Goal: Information Seeking & Learning: Check status

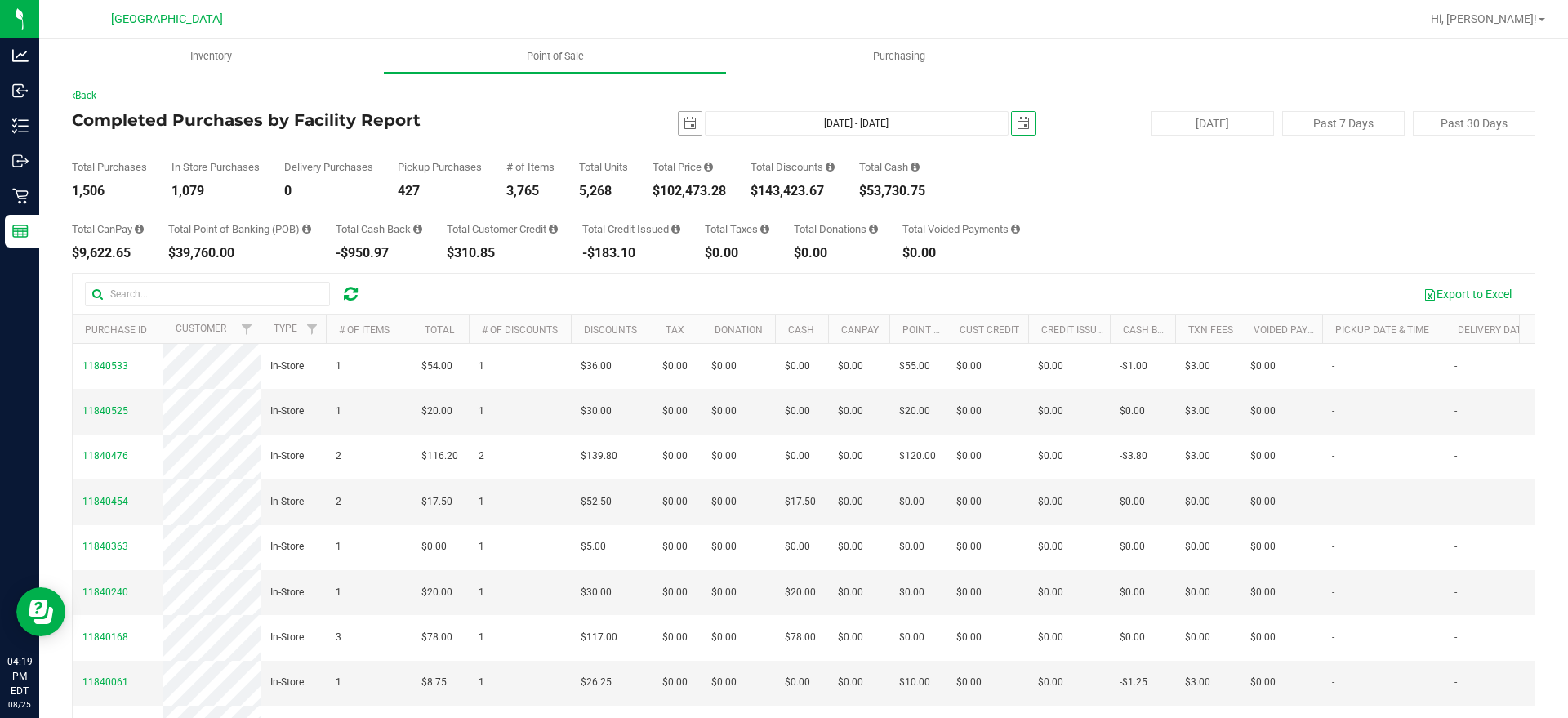
click at [684, 117] on span "select" at bounding box center [690, 123] width 13 height 13
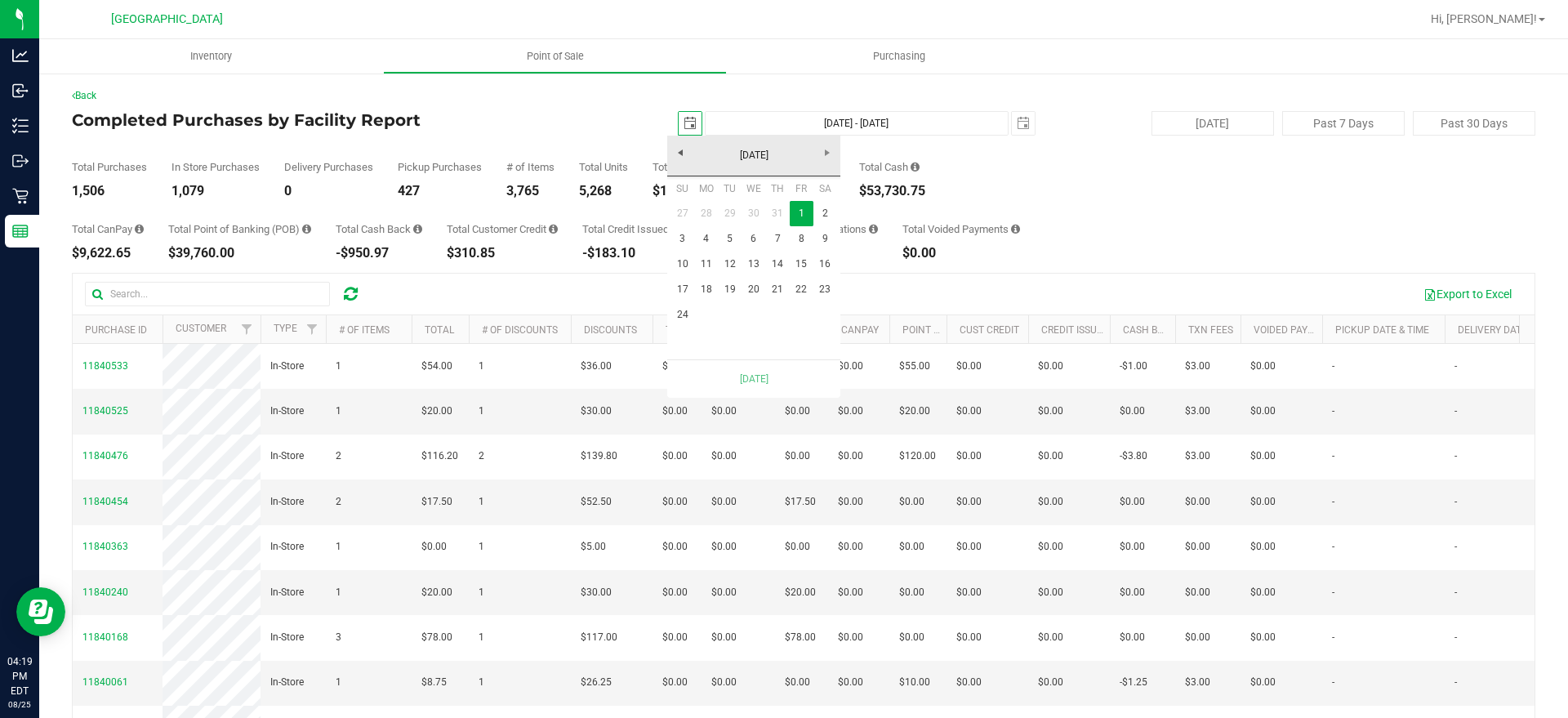
scroll to position [0, 41]
click at [702, 288] on link "18" at bounding box center [706, 289] width 24 height 25
type input "2025-08-18"
type input "Aug 18, 2025 - Aug 24, 2025"
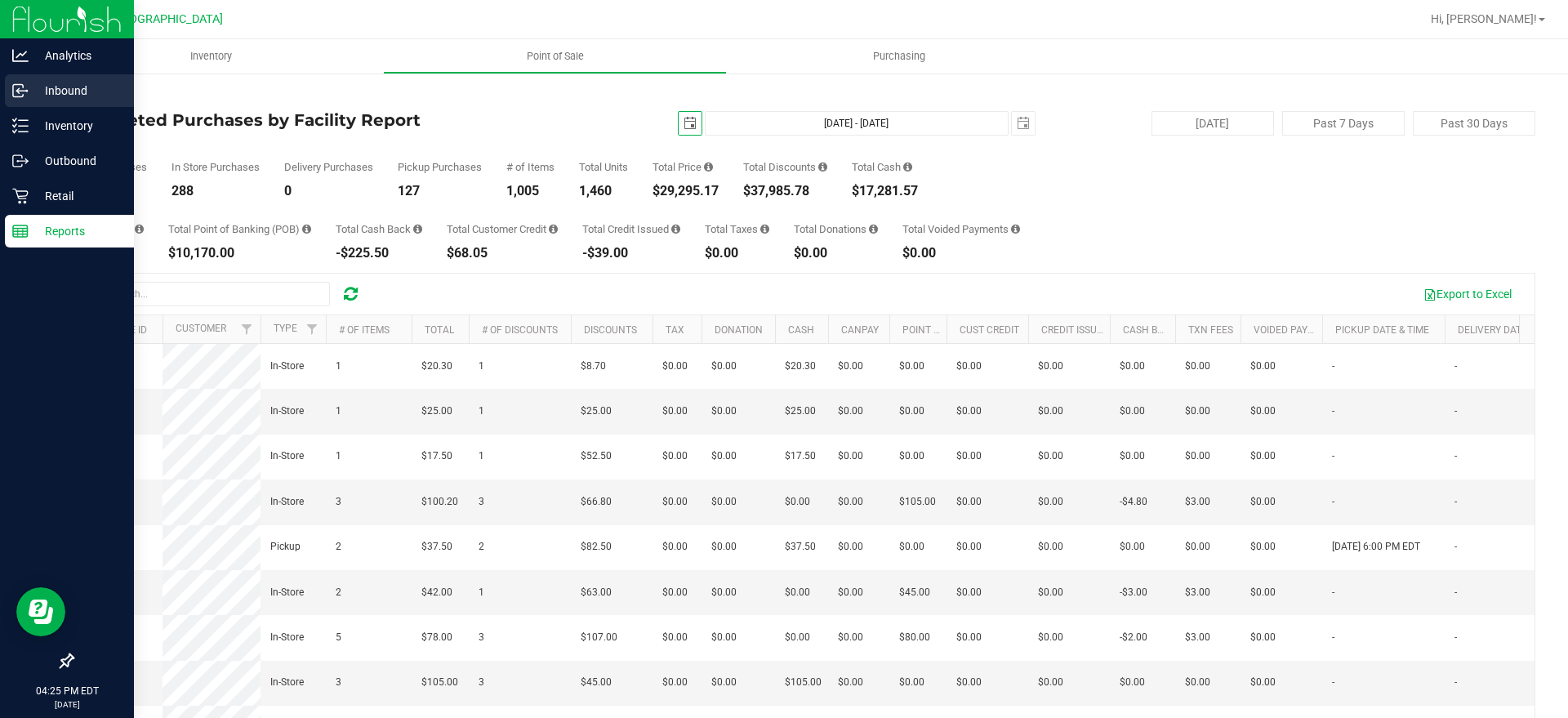
click at [35, 97] on p "Inbound" at bounding box center [78, 90] width 98 height 19
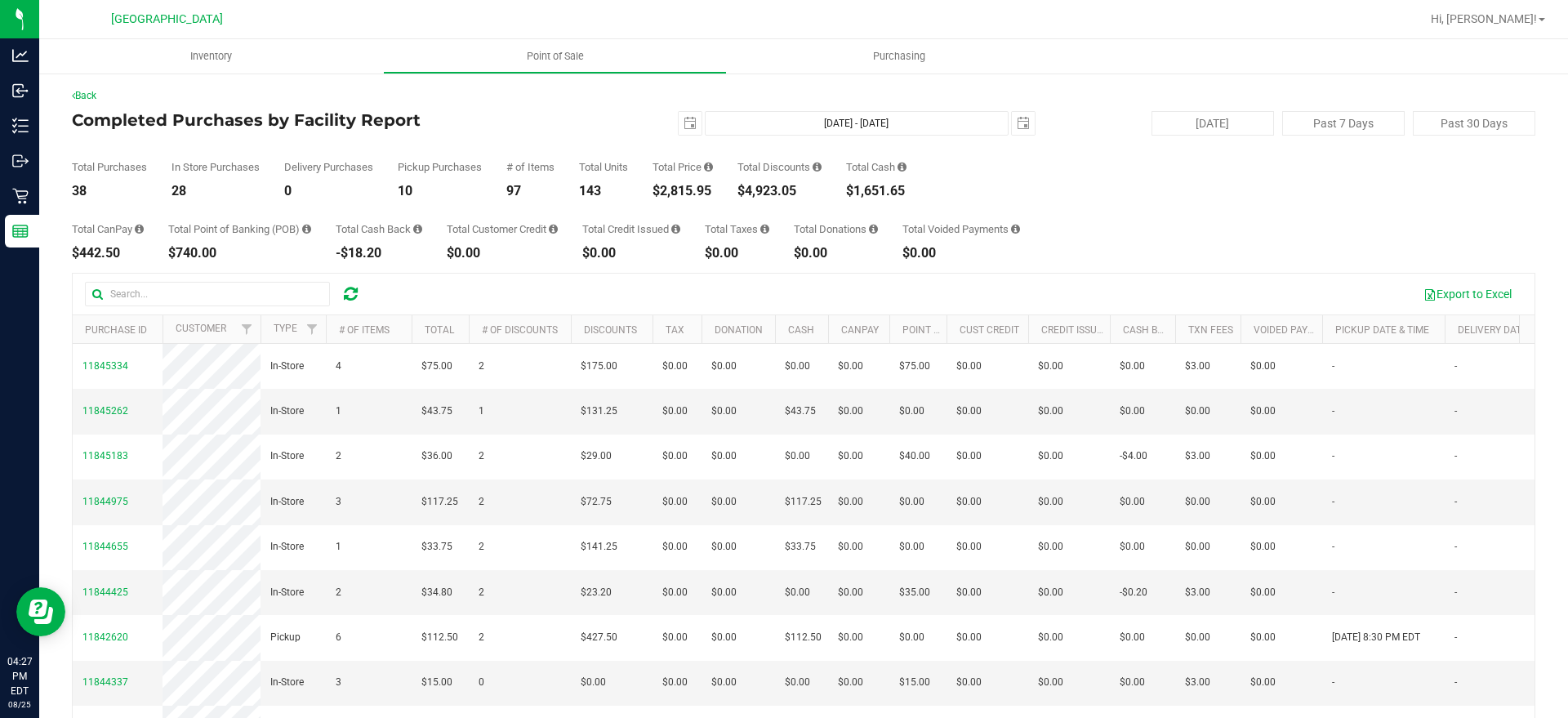
click at [679, 191] on div "$2,815.95" at bounding box center [682, 191] width 60 height 13
copy div "2,815.95"
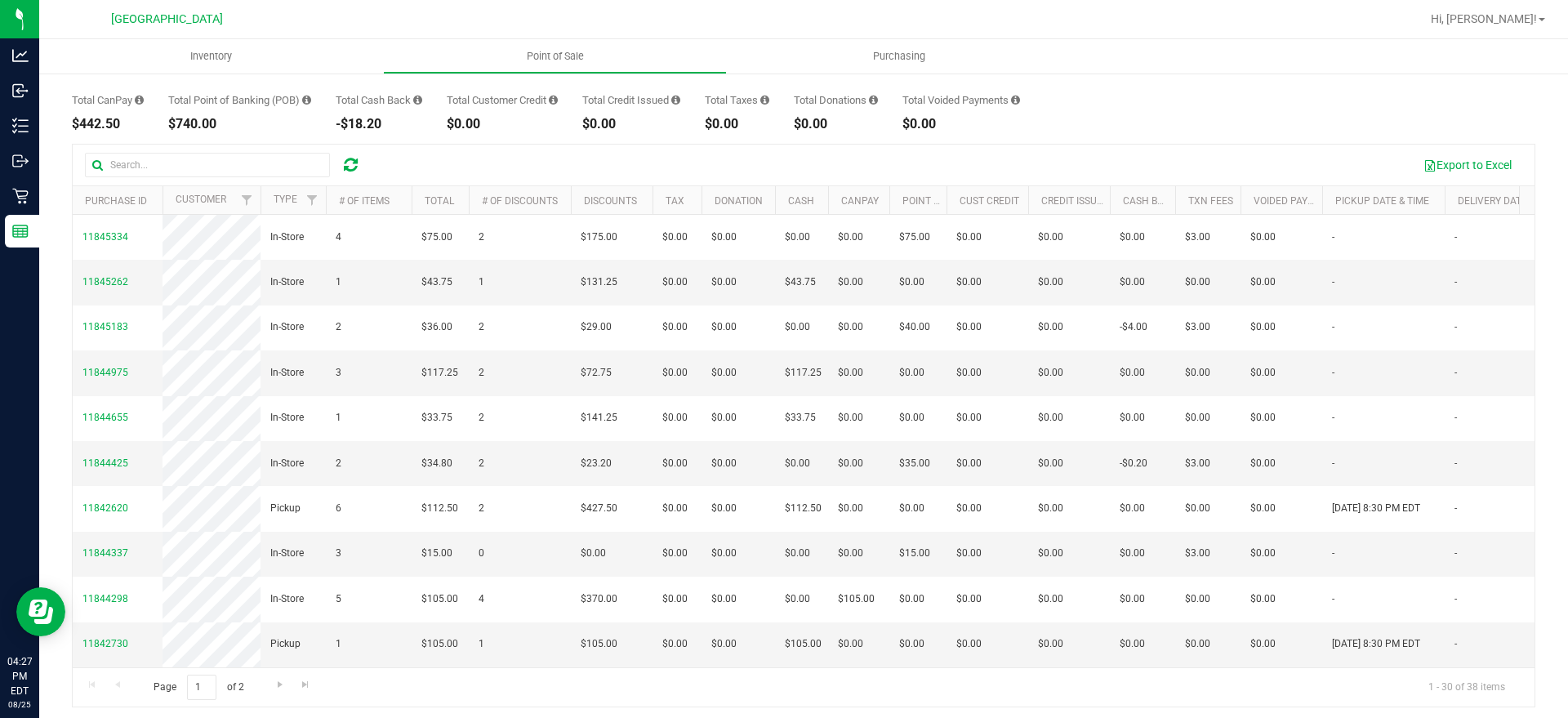
scroll to position [135, 0]
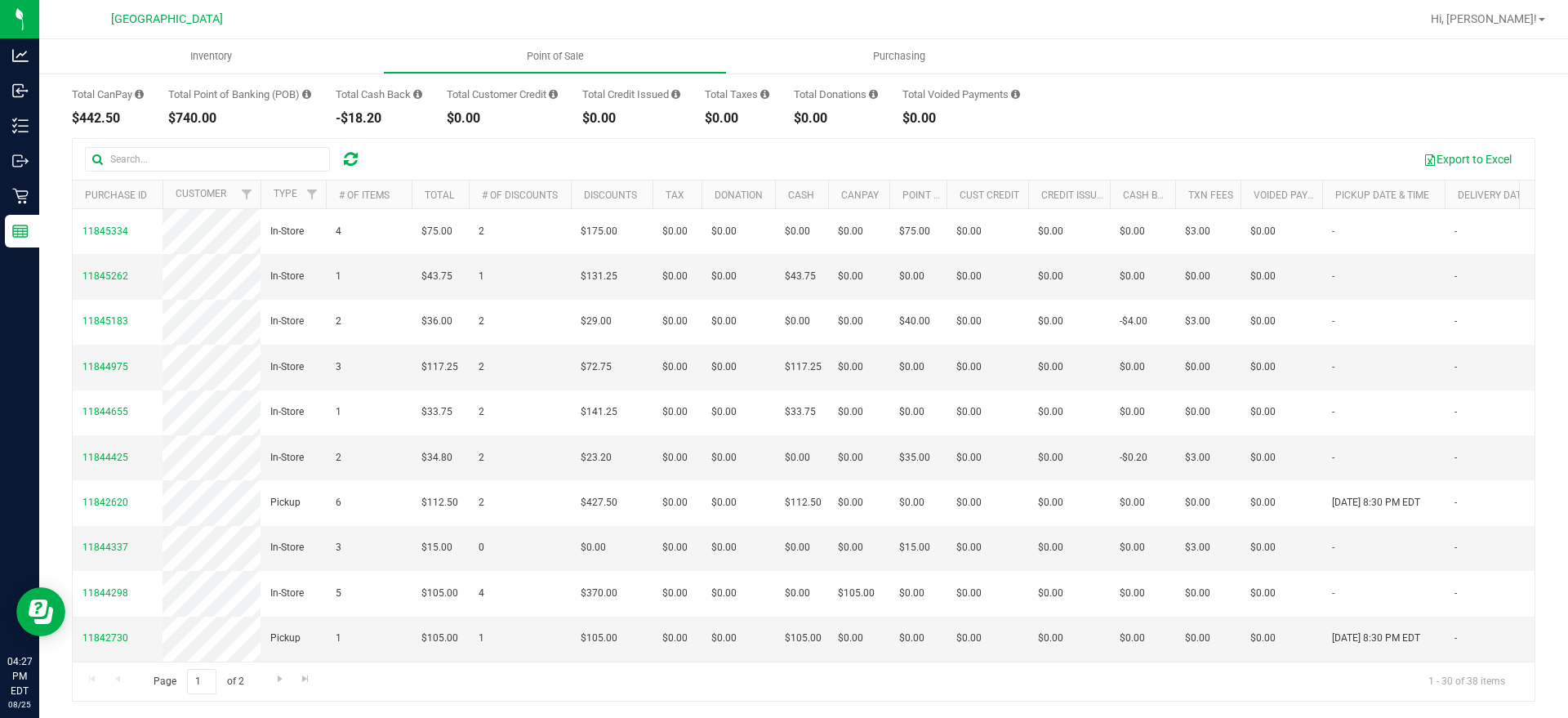
click at [1234, 665] on div "Page 1 of 2 1 - 30 of 38 items" at bounding box center [804, 681] width 1462 height 39
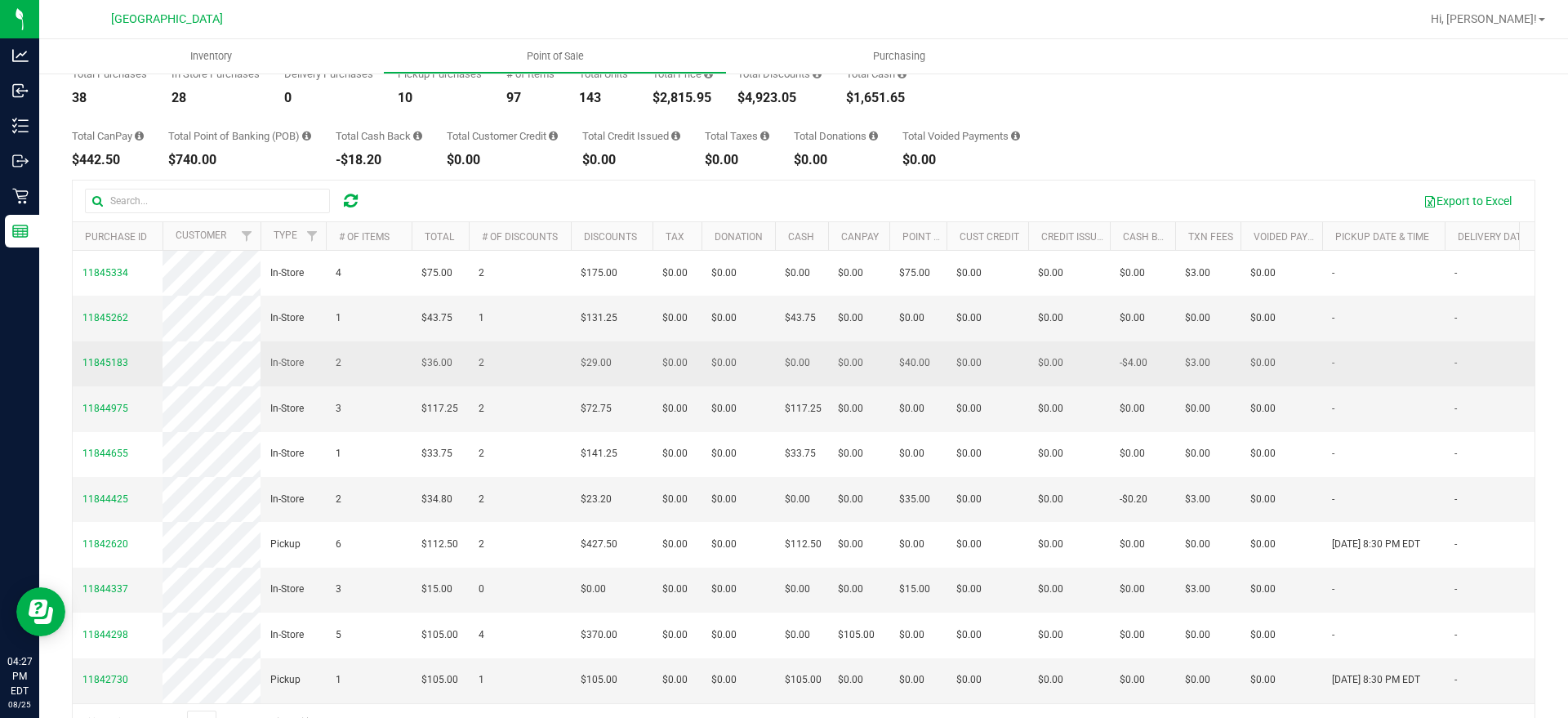
scroll to position [0, 0]
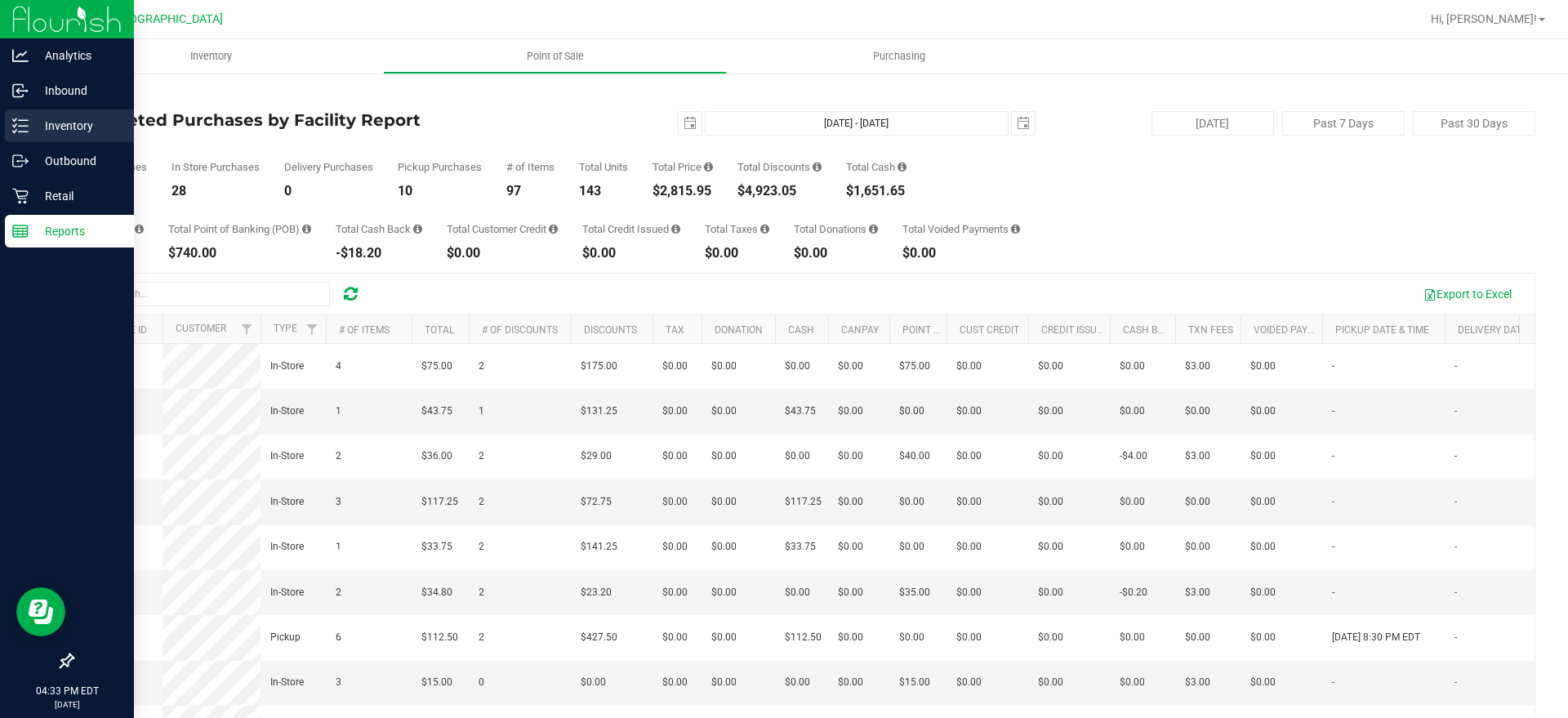
click at [24, 117] on div "Inventory" at bounding box center [70, 125] width 129 height 32
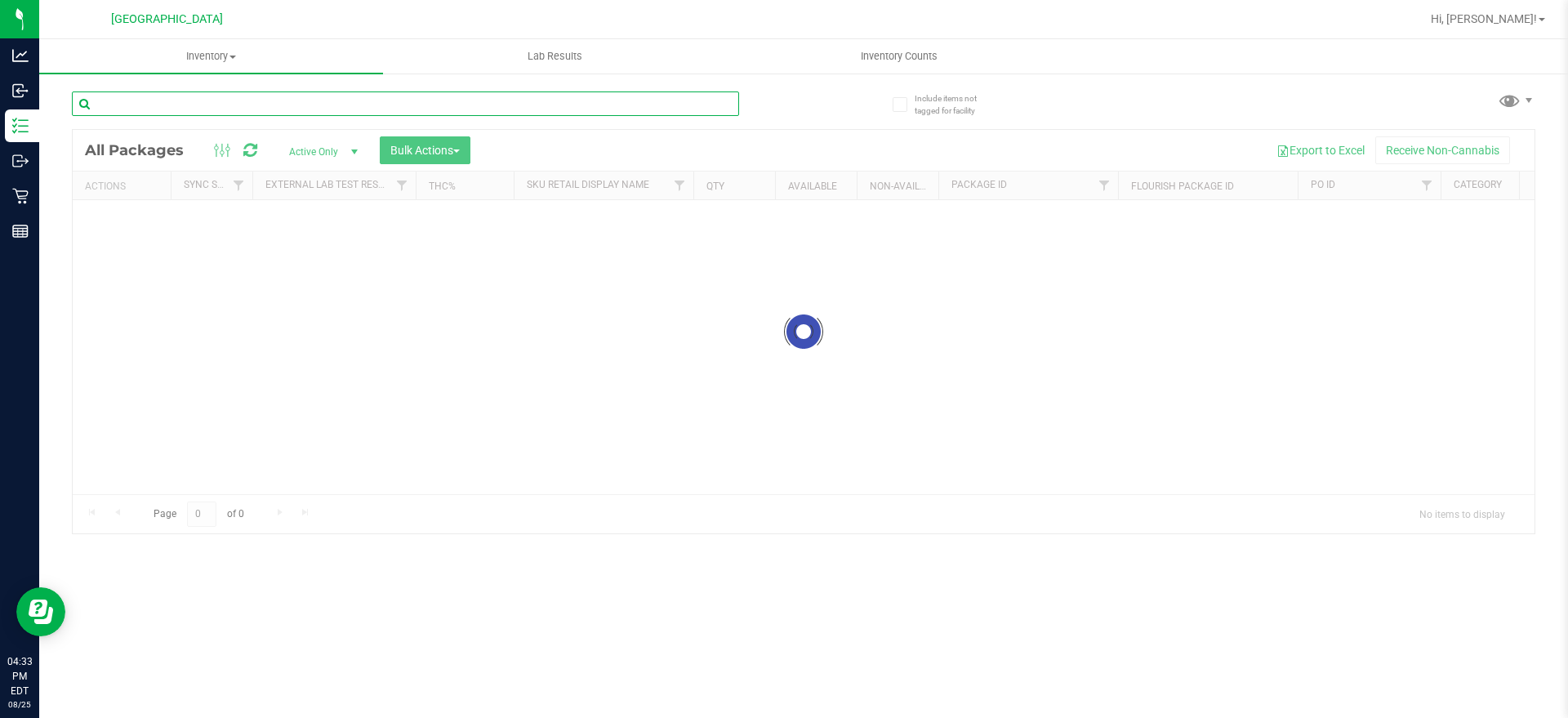
click at [254, 101] on input "text" at bounding box center [405, 104] width 667 height 24
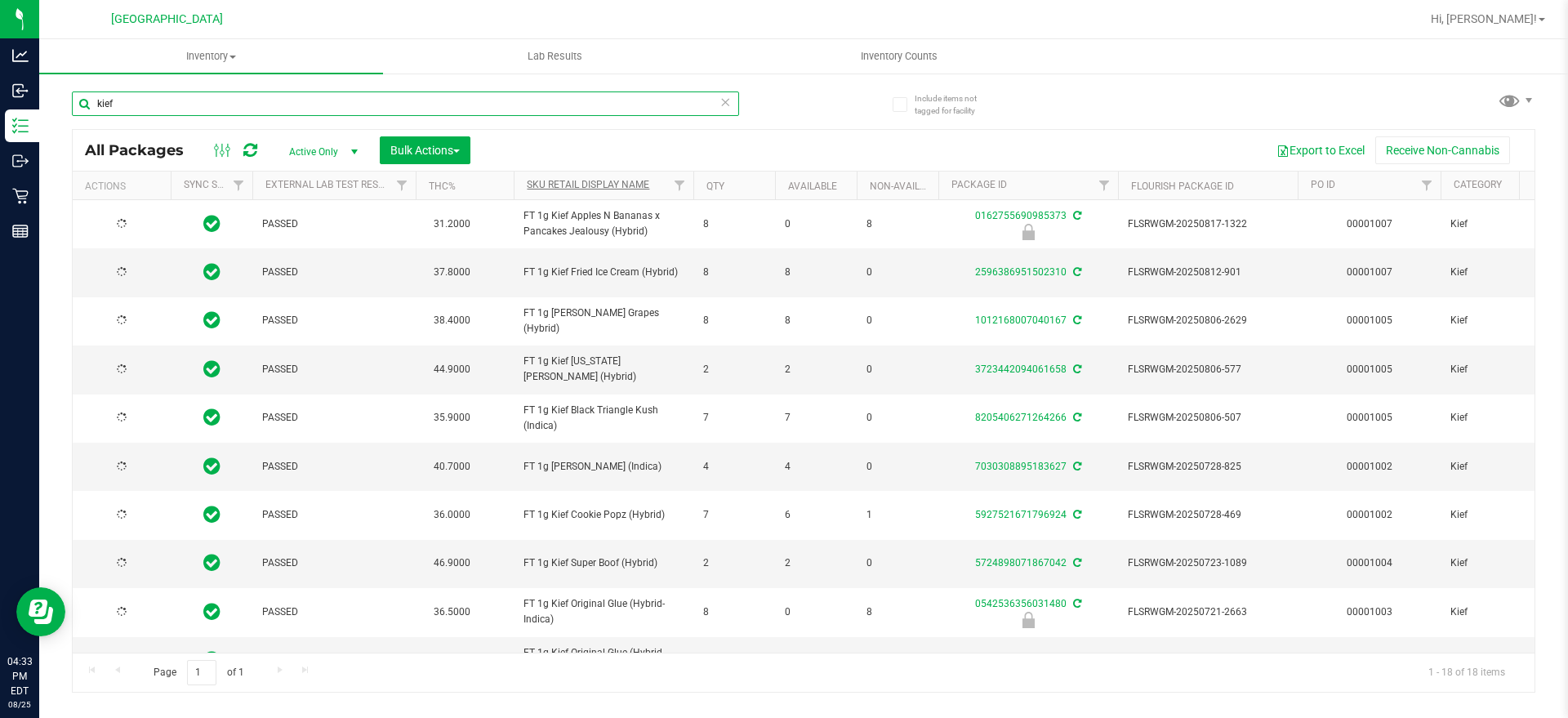
type input "kief"
click at [568, 182] on link "Sku Retail Display Name" at bounding box center [588, 185] width 122 height 11
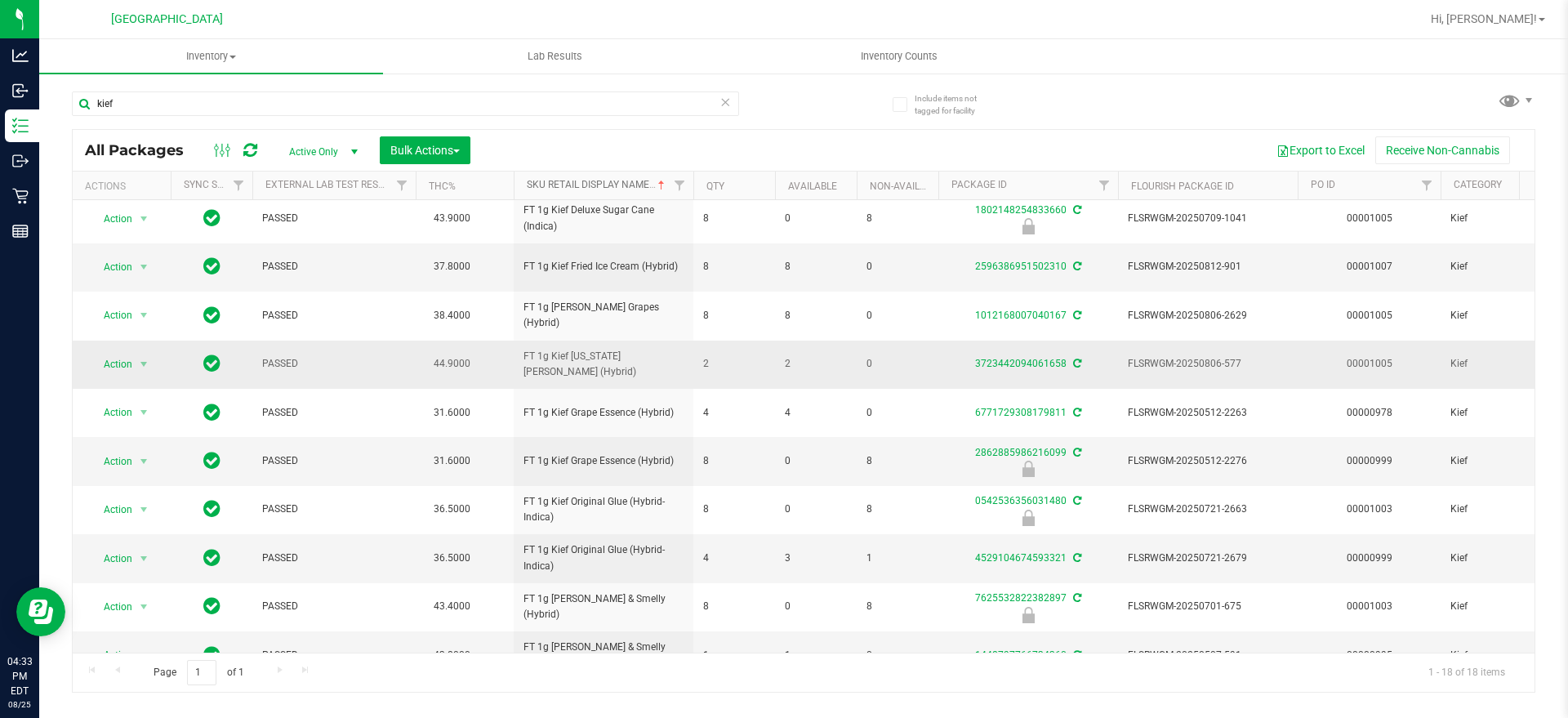
scroll to position [306, 0]
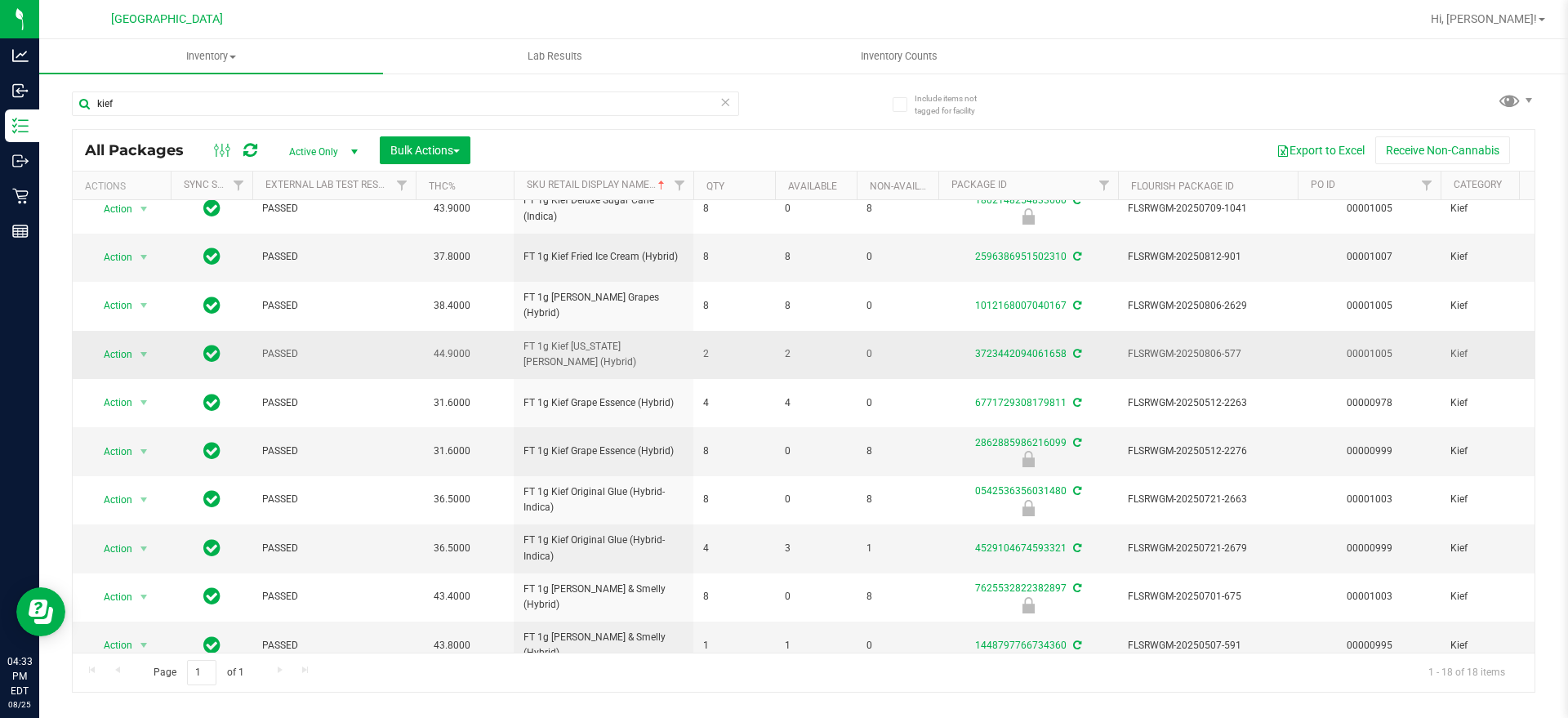
click at [556, 349] on span "FT 1g Kief Georgia Runtz (Hybrid)" at bounding box center [603, 354] width 160 height 31
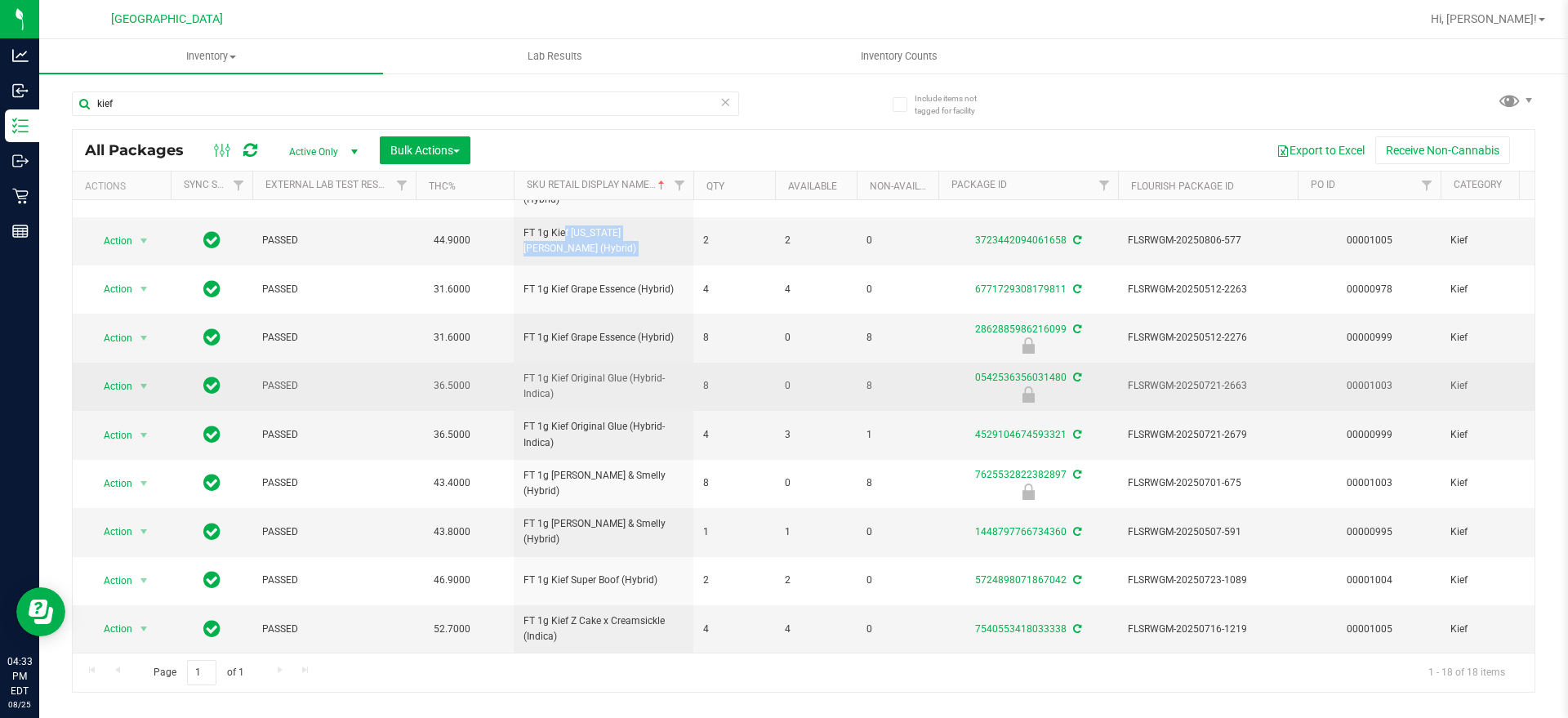
scroll to position [436, 0]
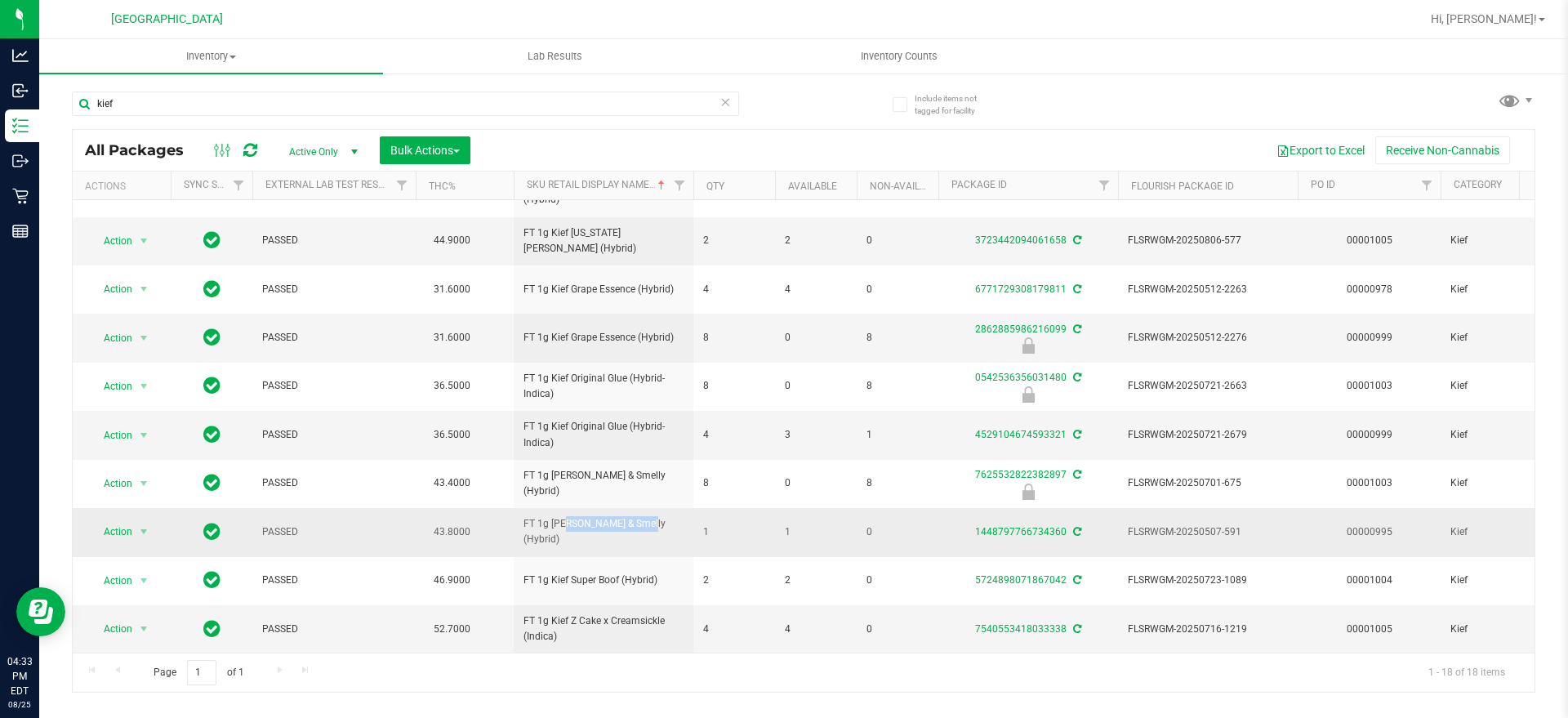
click at [600, 508] on td "FT 1g Kief PB & Smelly (Hybrid)" at bounding box center [604, 532] width 180 height 48
click at [601, 508] on td "FT 1g Kief PB & Smelly (Hybrid)" at bounding box center [604, 532] width 180 height 48
click at [218, 105] on input "kief" at bounding box center [405, 104] width 667 height 24
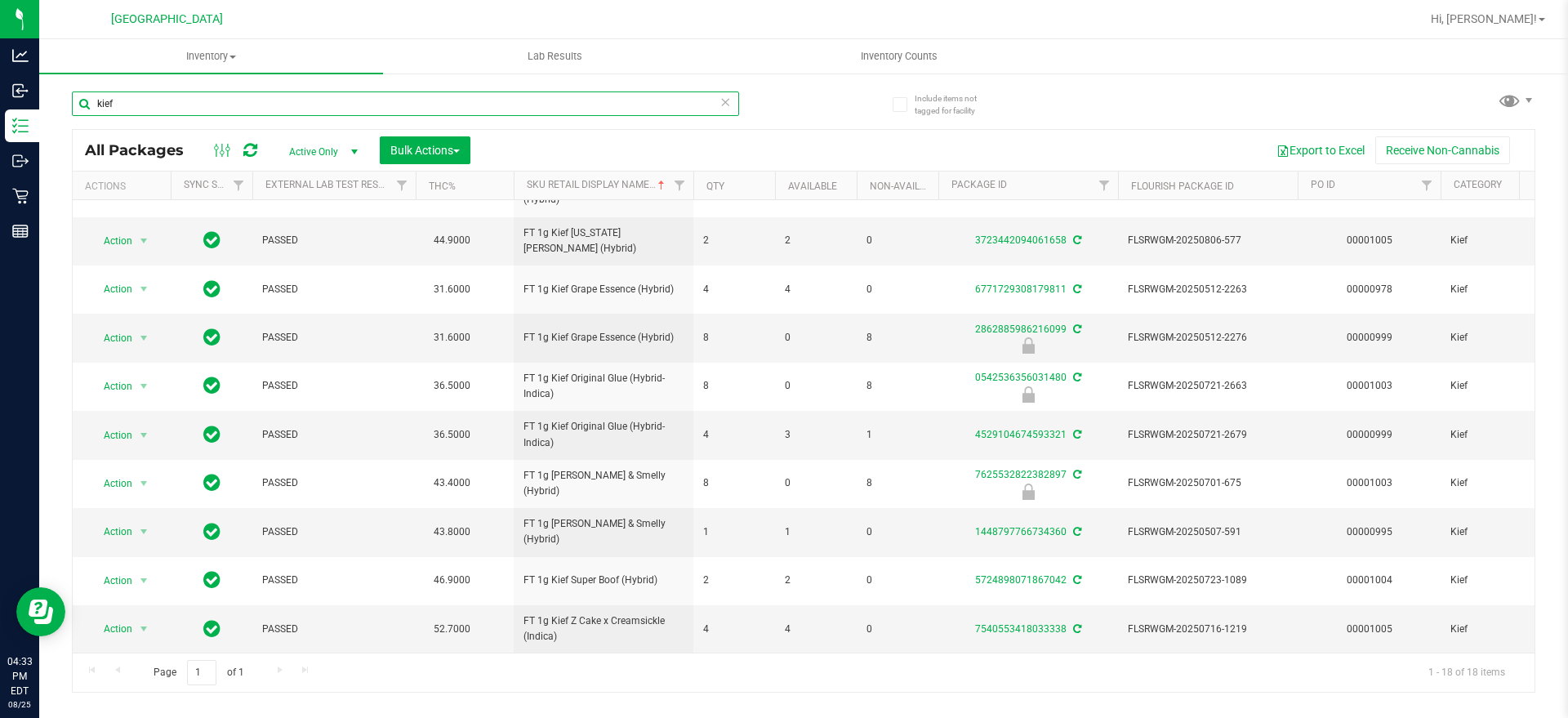
click at [218, 105] on input "kief" at bounding box center [405, 104] width 667 height 24
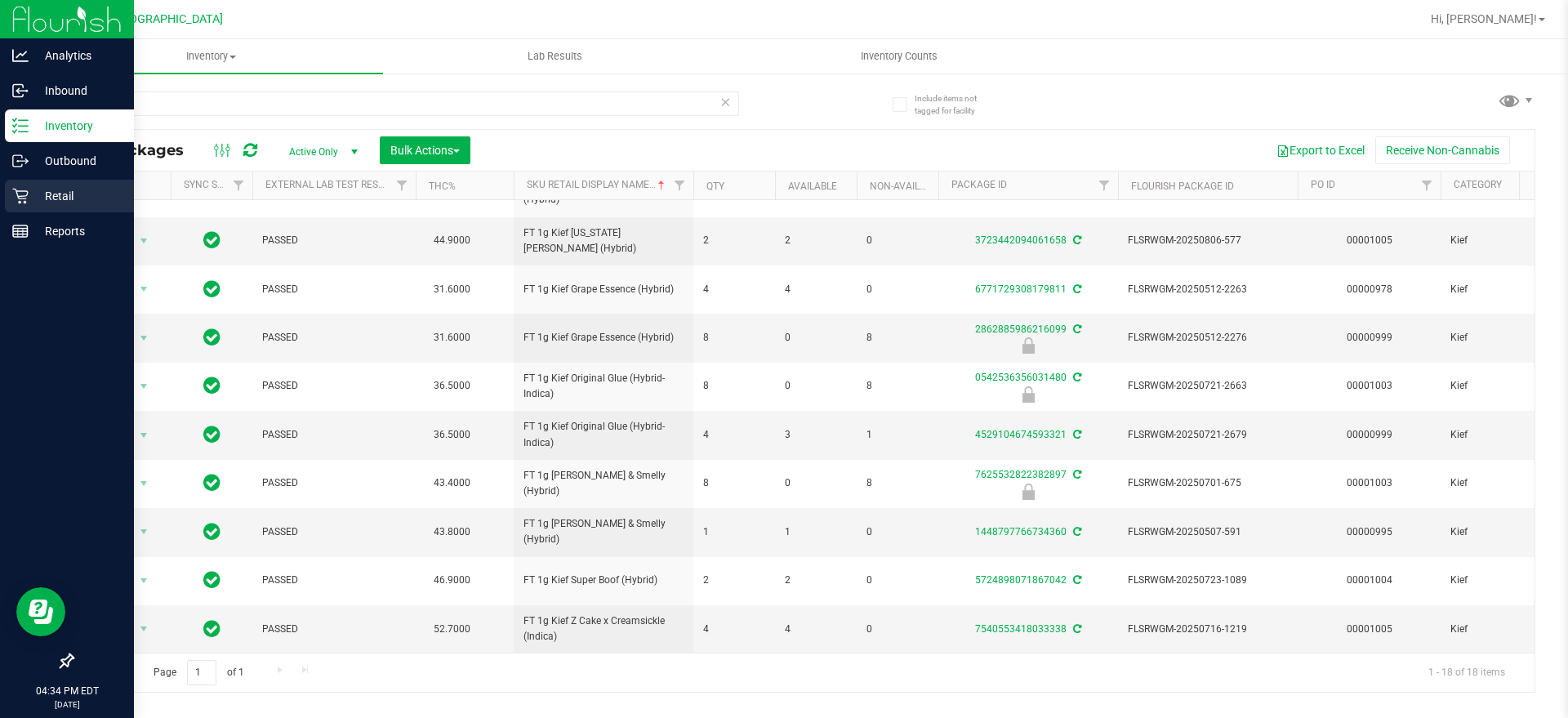
click at [31, 191] on p "Retail" at bounding box center [78, 196] width 98 height 19
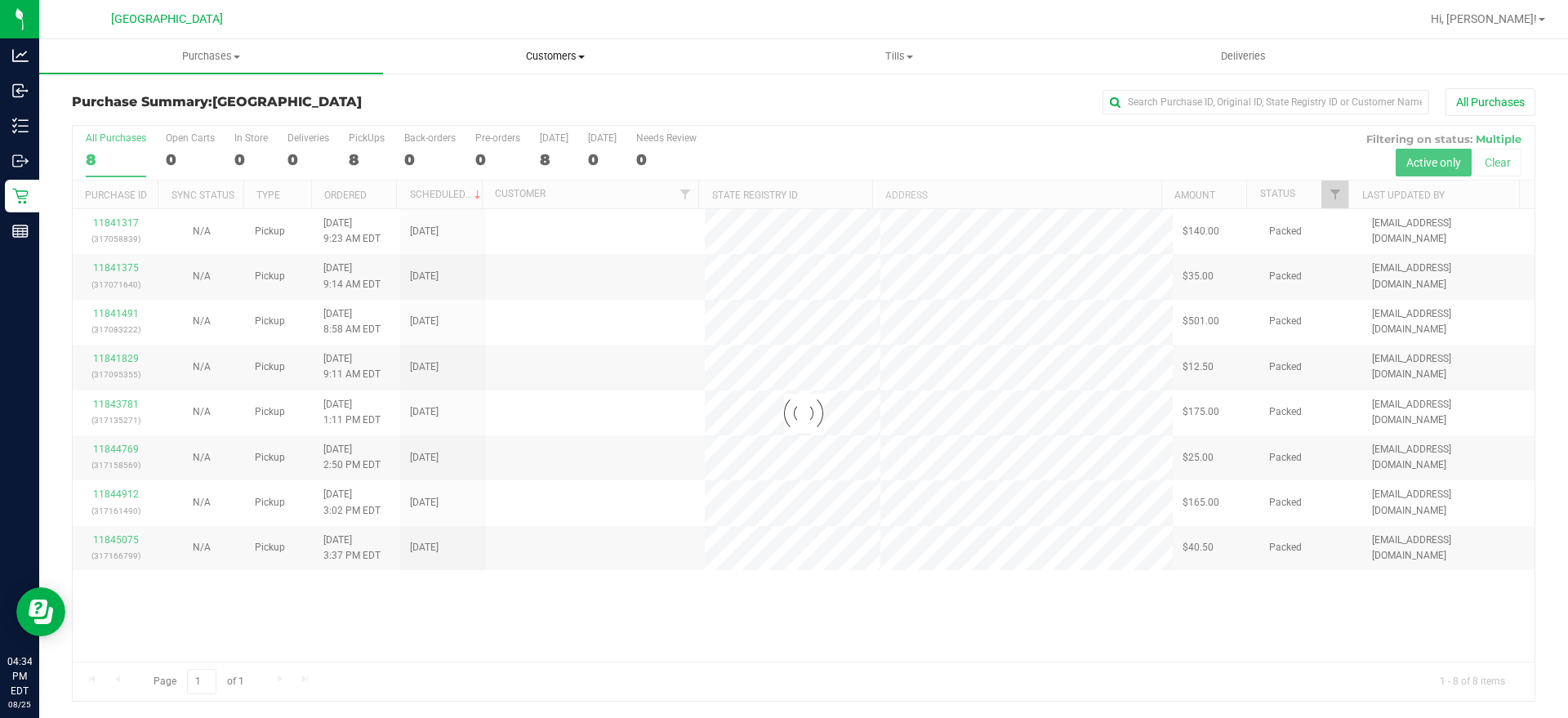
click at [571, 52] on span "Customers" at bounding box center [554, 56] width 342 height 15
click at [424, 94] on span "All customers" at bounding box center [442, 99] width 118 height 14
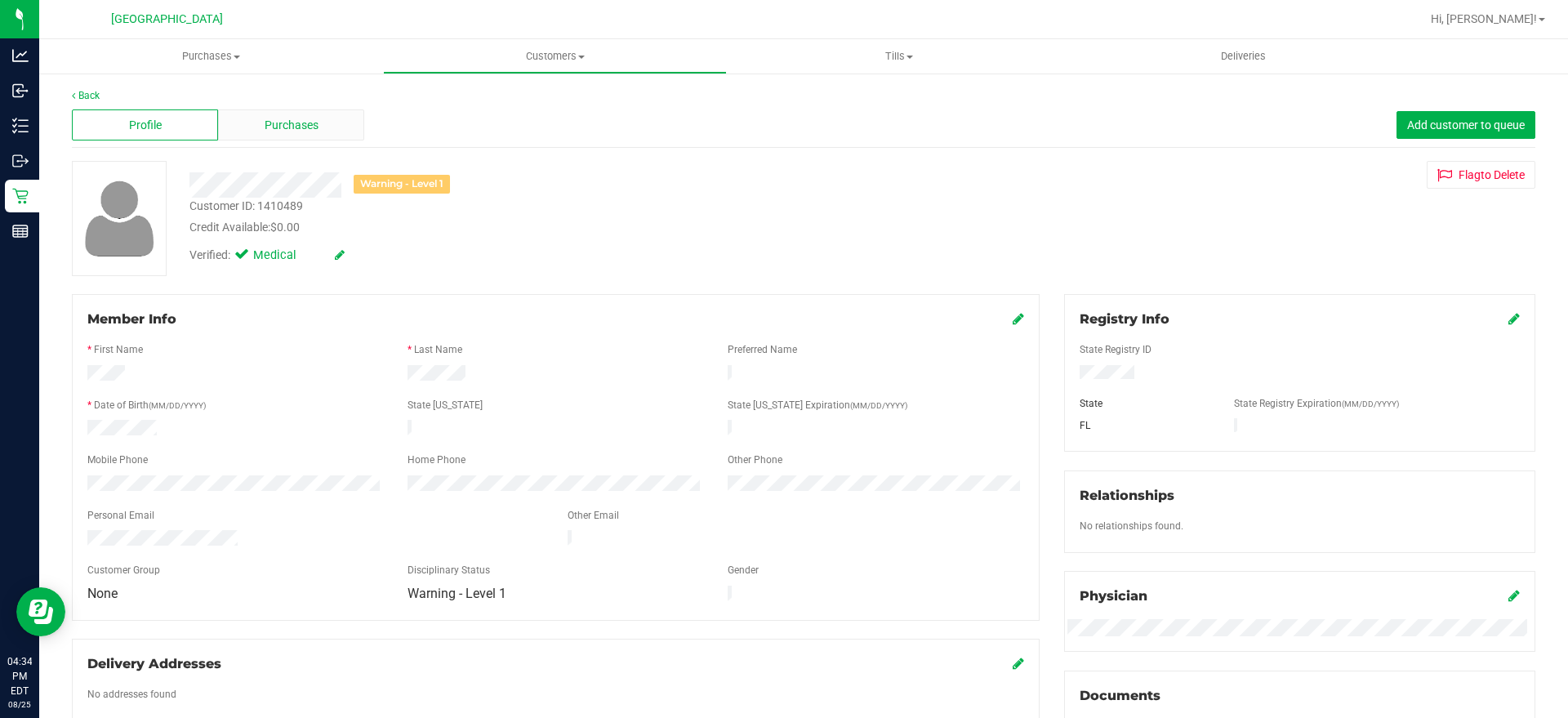
click at [241, 136] on div "Purchases" at bounding box center [290, 124] width 146 height 31
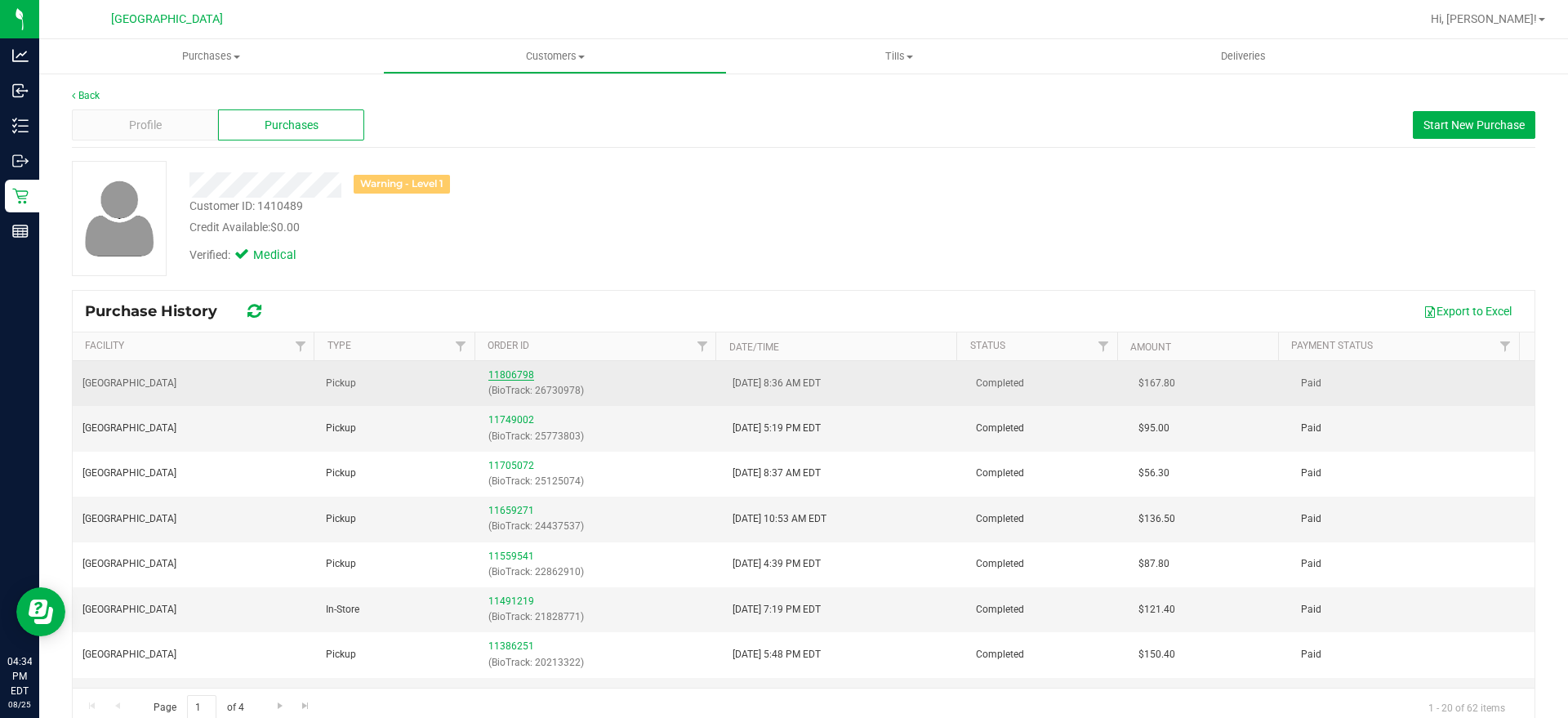
click at [514, 374] on link "11806798" at bounding box center [512, 374] width 45 height 11
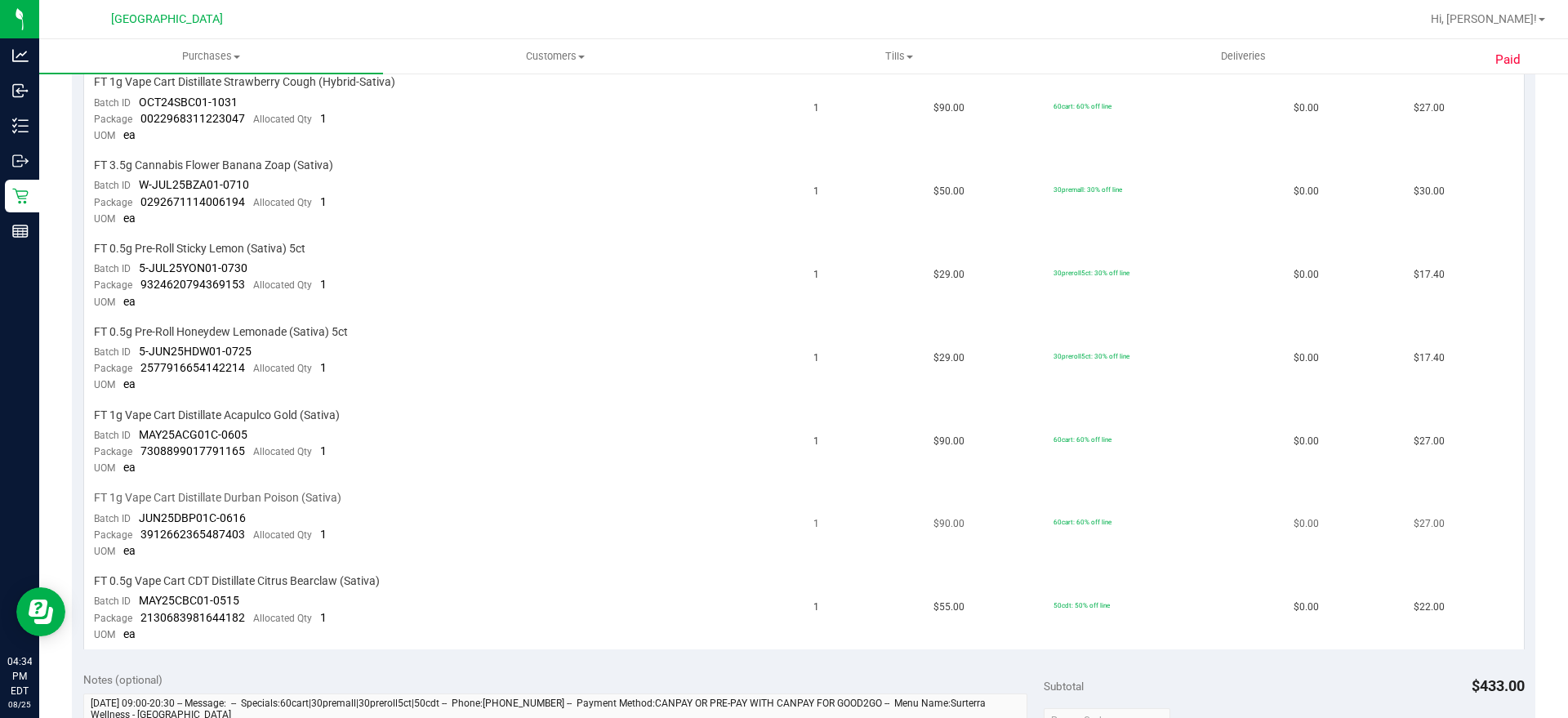
scroll to position [511, 0]
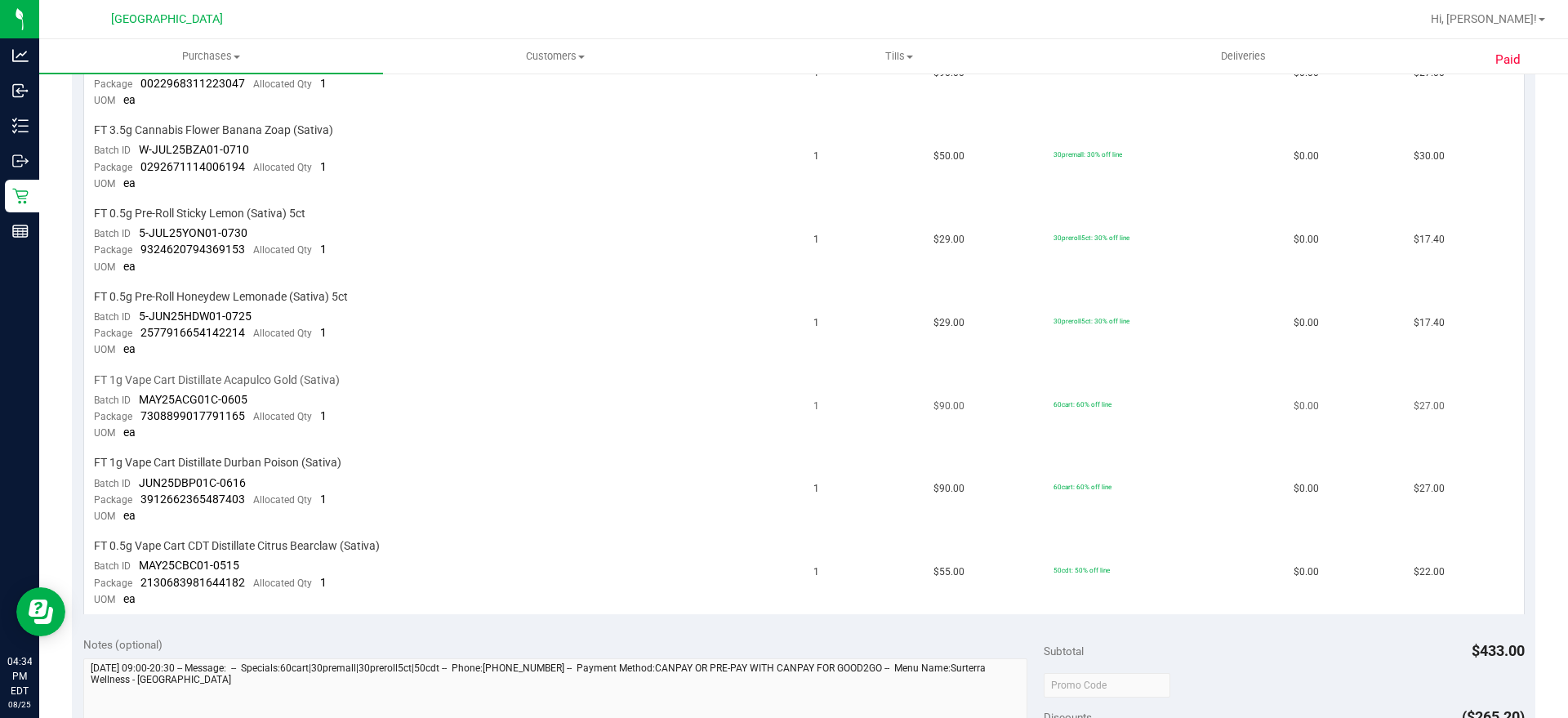
click at [267, 375] on span "FT 1g Vape Cart Distillate Acapulco Gold (Sativa)" at bounding box center [216, 380] width 246 height 16
click at [380, 374] on div "FT 1g Vape Cart Distillate Acapulco Gold (Sativa)" at bounding box center [443, 380] width 700 height 16
click at [254, 457] on span "FT 1g Vape Cart Distillate Durban Poison (Sativa)" at bounding box center [217, 463] width 247 height 16
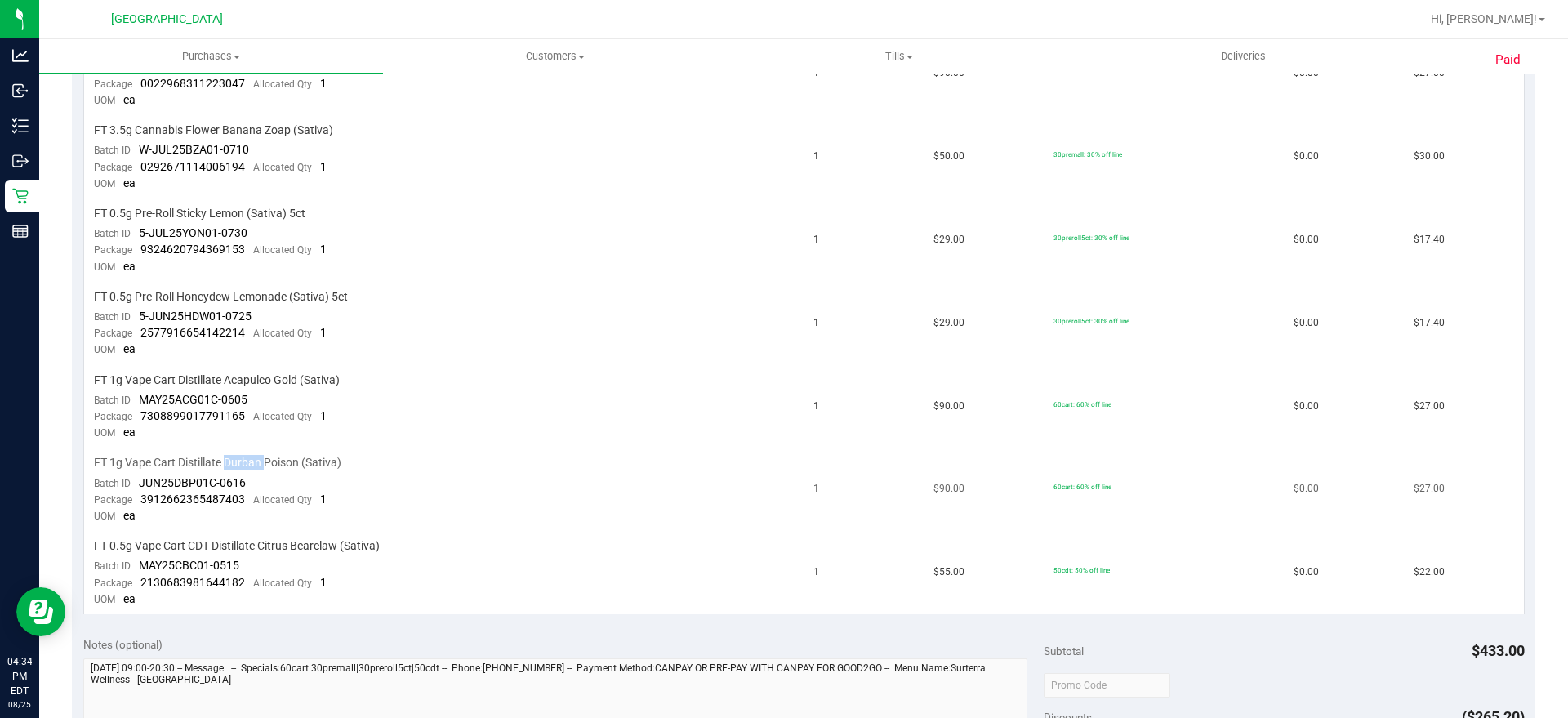
click at [254, 455] on span "FT 1g Vape Cart Distillate Durban Poison (Sativa)" at bounding box center [217, 463] width 247 height 16
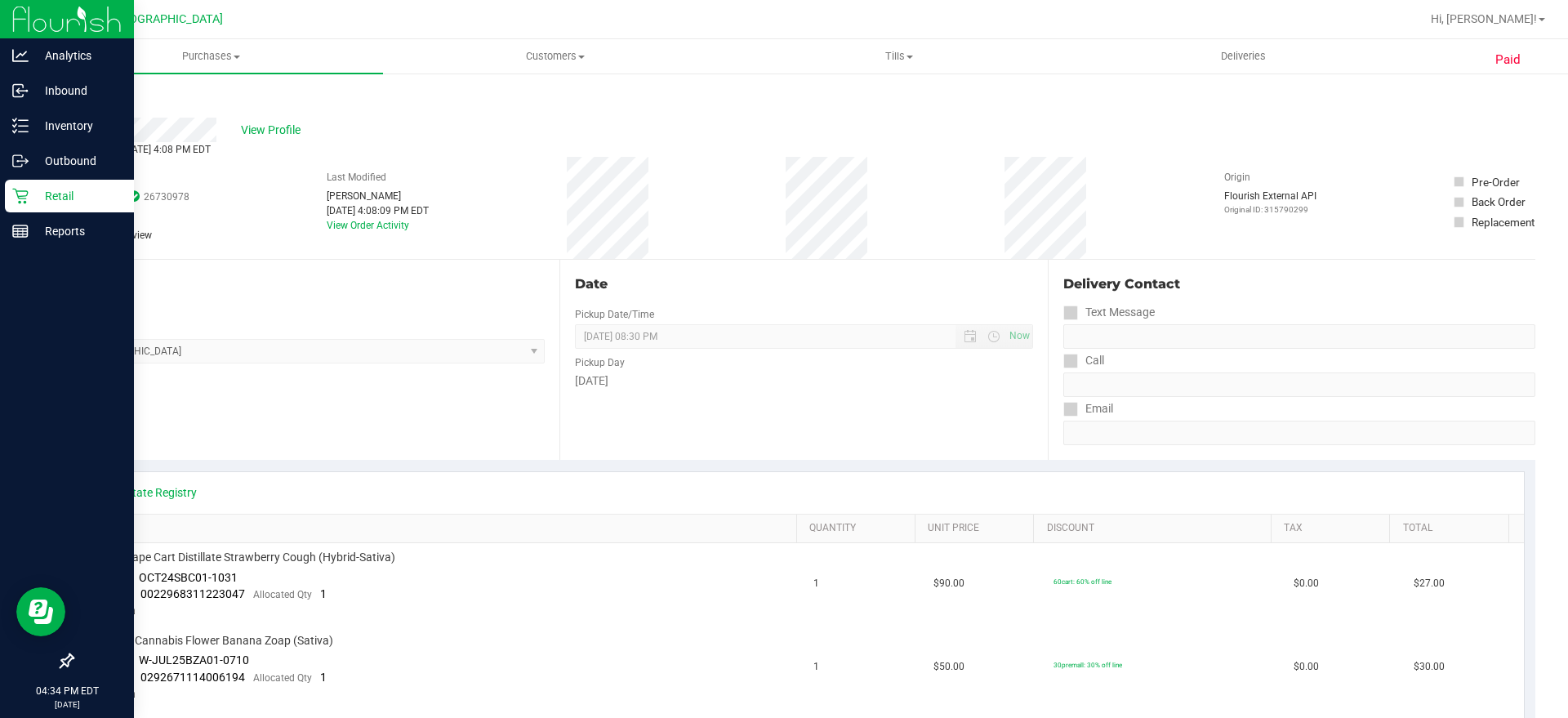
click at [46, 192] on p "Retail" at bounding box center [78, 196] width 98 height 19
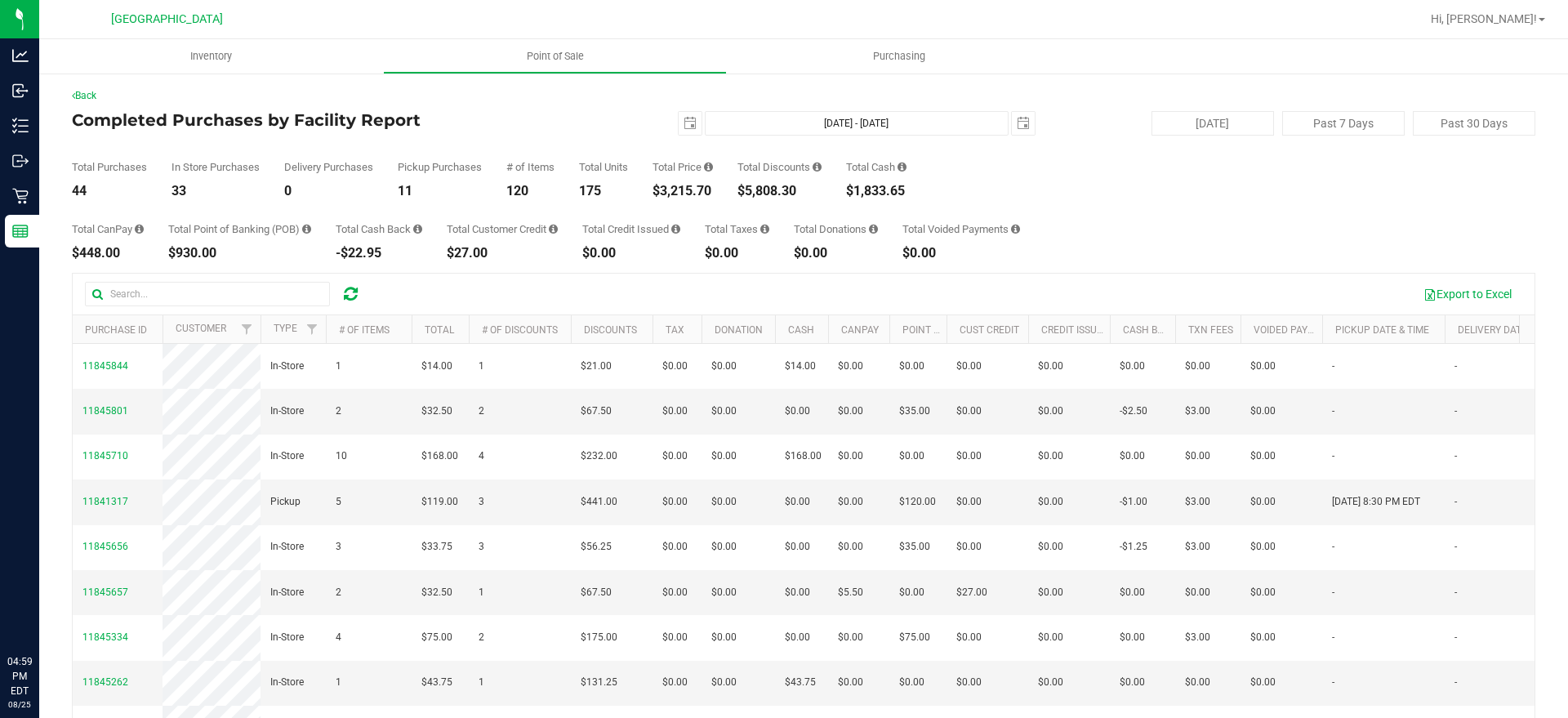
click at [676, 187] on div "$3,215.70" at bounding box center [682, 191] width 60 height 13
click at [676, 186] on div "$3,215.70" at bounding box center [682, 191] width 60 height 13
copy div "3,215.70"
